Goal: Find specific page/section: Find specific page/section

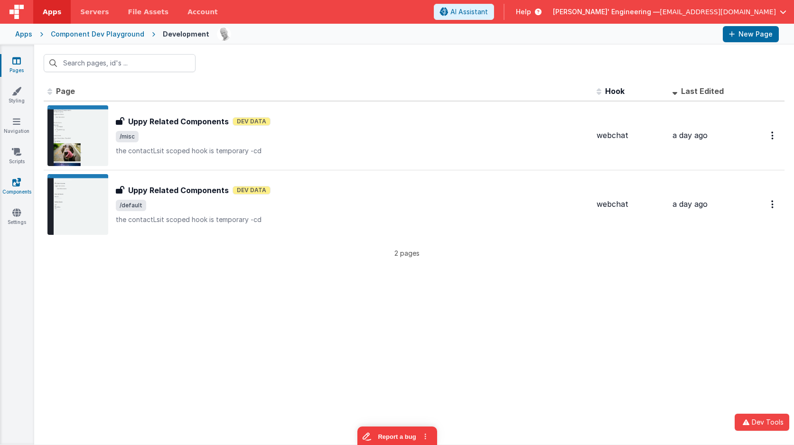
click at [18, 184] on icon at bounding box center [16, 182] width 9 height 9
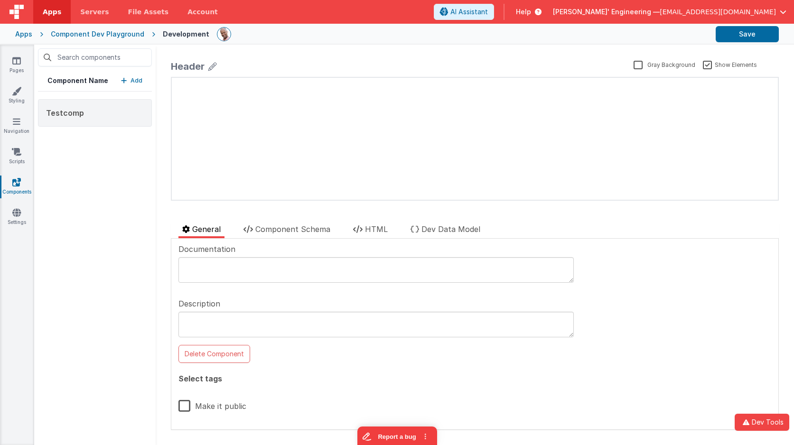
click at [150, 156] on div "Component Name Add Testcomp" at bounding box center [95, 245] width 122 height 401
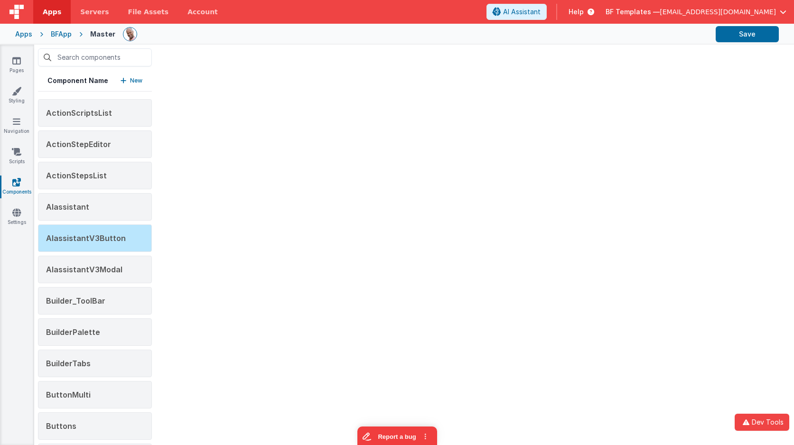
click at [25, 34] on div "Apps" at bounding box center [23, 33] width 17 height 9
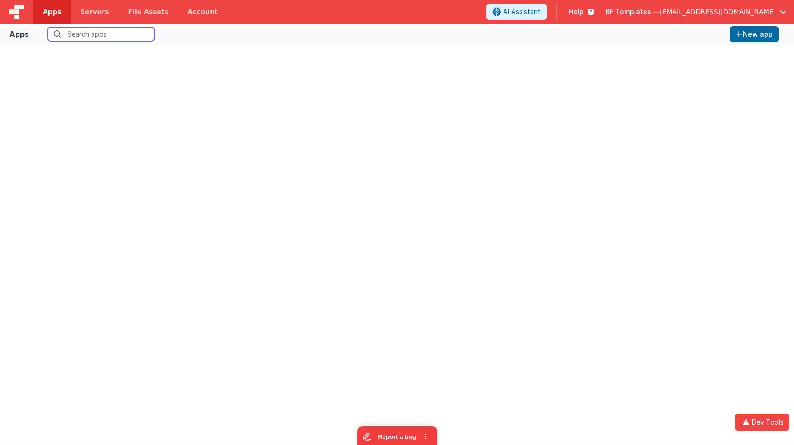
click at [84, 37] on input "text" at bounding box center [101, 34] width 106 height 14
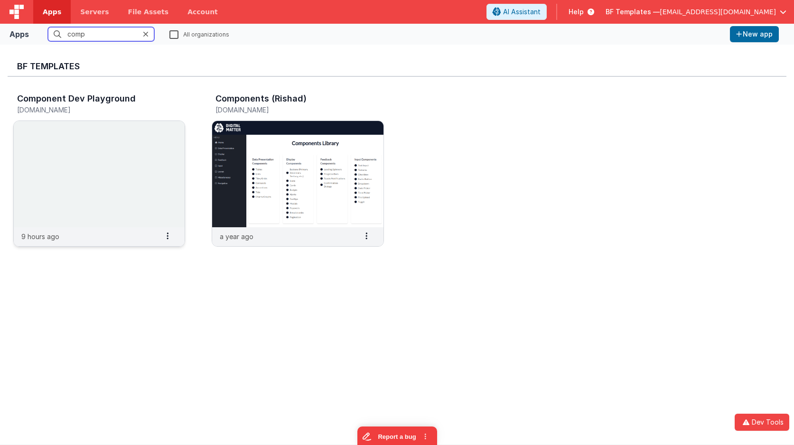
type input "comp"
click at [159, 153] on img at bounding box center [99, 174] width 171 height 106
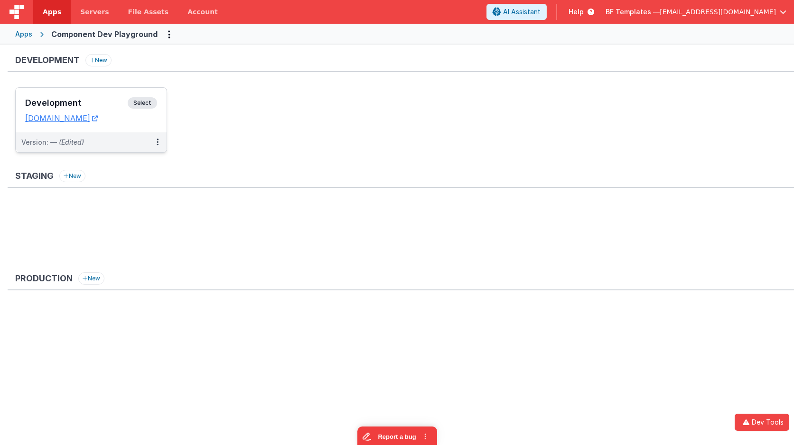
click at [151, 104] on span "Select" at bounding box center [142, 102] width 29 height 11
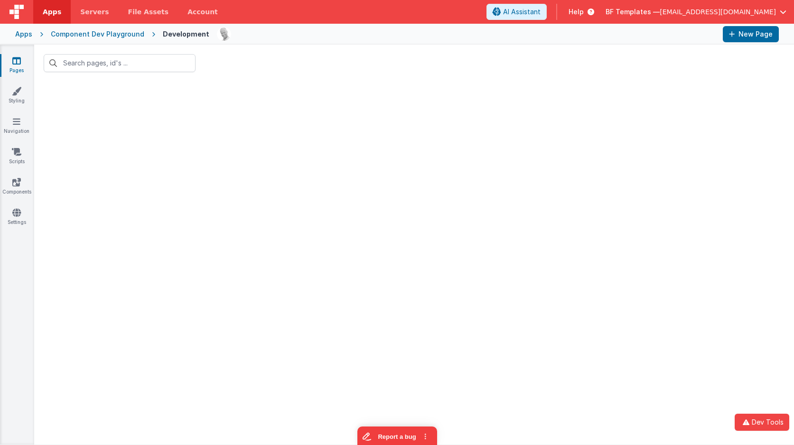
click at [74, 146] on div at bounding box center [414, 263] width 760 height 363
click at [19, 178] on icon at bounding box center [16, 182] width 9 height 9
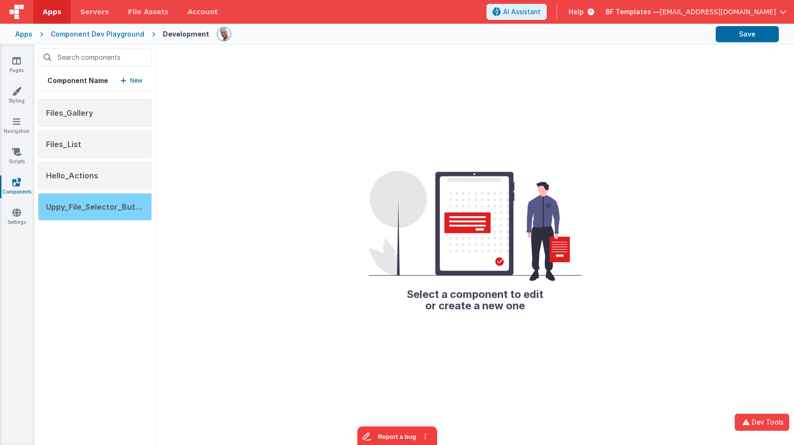
click at [126, 205] on span "Uppy_File_Selector_Button" at bounding box center [97, 206] width 102 height 9
